Goal: Complete application form

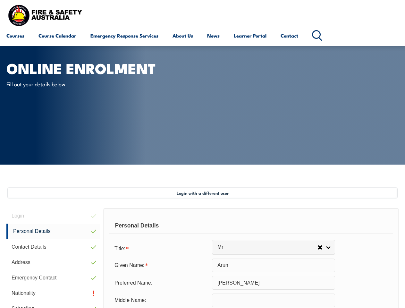
select select "Mr"
select select "M"
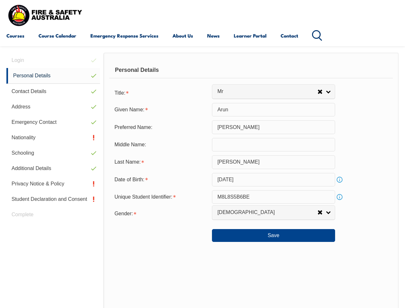
click at [202, 76] on div "Personal Details" at bounding box center [250, 70] width 283 height 16
click at [202, 180] on div "Date of Birth:" at bounding box center [160, 179] width 103 height 12
click at [53, 60] on div "Login Personal Details Contact Details Address Emergency Contact Nationality Sc…" at bounding box center [54, 219] width 97 height 332
click at [53, 76] on link "Personal Details" at bounding box center [53, 76] width 94 height 16
click at [53, 91] on link "Contact Details" at bounding box center [53, 91] width 94 height 15
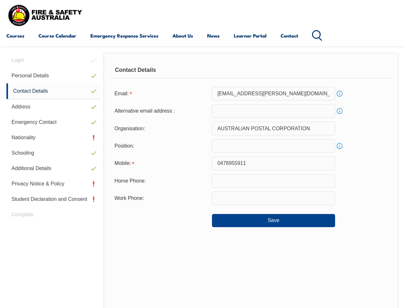
click at [53, 107] on link "Address" at bounding box center [53, 106] width 94 height 15
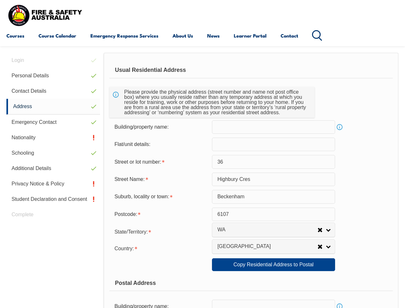
click at [53, 122] on link "Emergency Contact" at bounding box center [53, 121] width 94 height 15
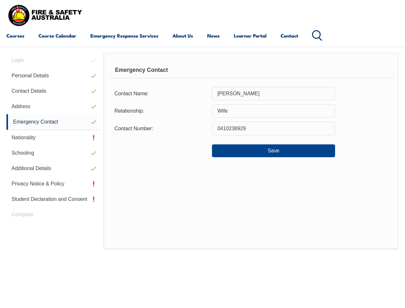
click at [53, 137] on link "Nationality" at bounding box center [53, 137] width 94 height 15
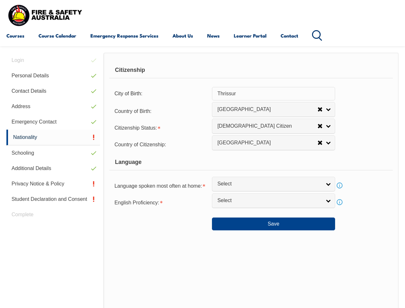
click at [53, 153] on link "Schooling" at bounding box center [53, 152] width 94 height 15
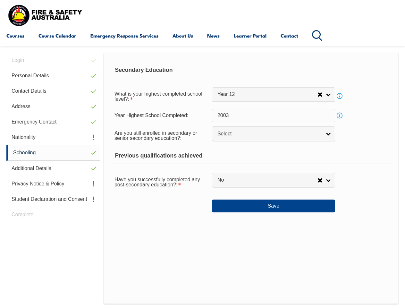
click at [53, 168] on link "Additional Details" at bounding box center [53, 168] width 94 height 15
